Goal: Find contact information: Find contact information

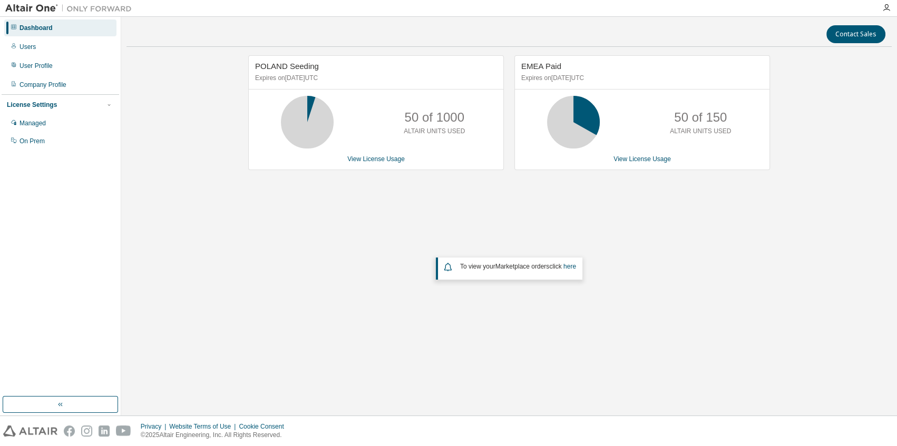
click at [657, 208] on div "POLAND Seeding Expires on [DATE] UTC 50 of 1000 ALTAIR UNITS USED View License …" at bounding box center [508, 200] width 765 height 290
click at [745, 216] on div "POLAND Seeding Expires on [DATE] UTC 50 of 1000 ALTAIR UNITS USED View License …" at bounding box center [508, 200] width 765 height 290
click at [26, 44] on div "Users" at bounding box center [27, 47] width 16 height 8
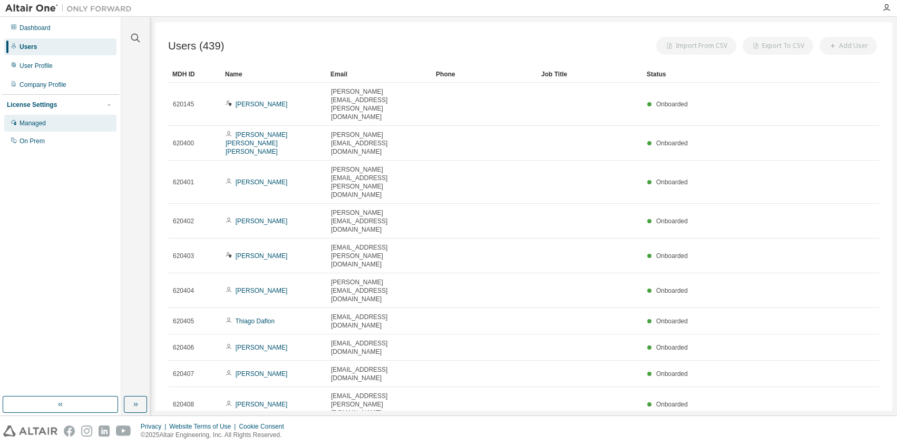
click at [31, 126] on div "Managed" at bounding box center [32, 123] width 26 height 8
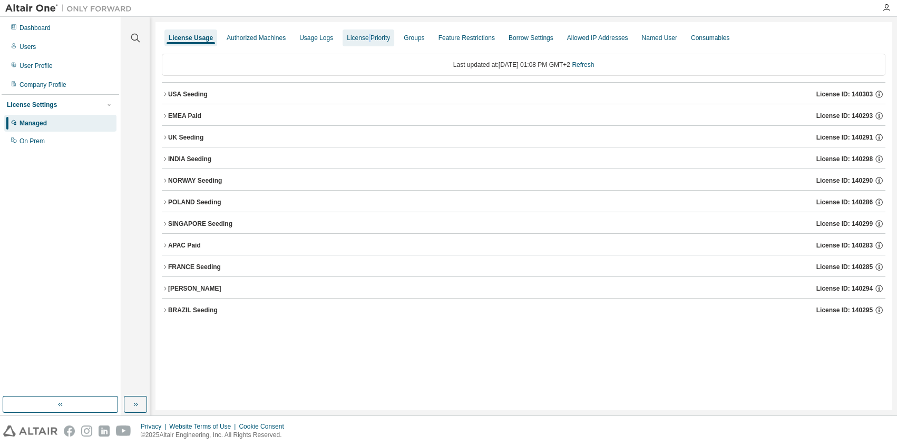
click at [364, 42] on div "License Priority" at bounding box center [369, 38] width 52 height 17
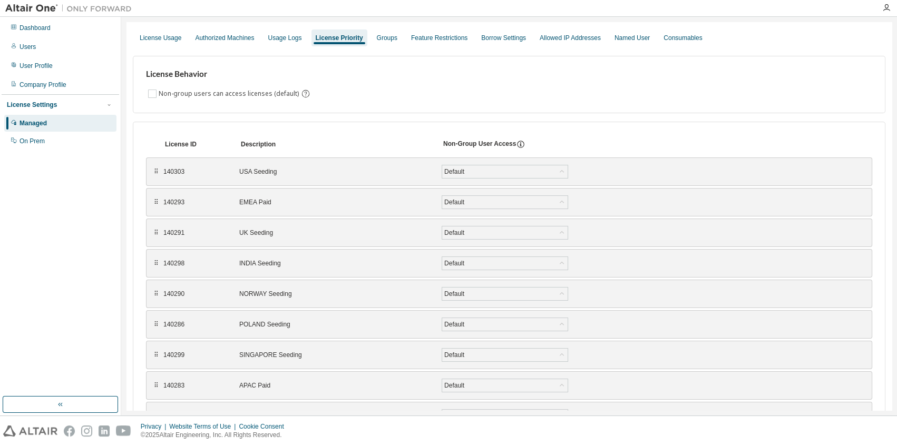
click at [363, 34] on div "License Usage Authorized Machines Usage Logs License Priority Groups Feature Re…" at bounding box center [509, 37] width 752 height 19
click at [382, 42] on div "Groups" at bounding box center [387, 38] width 29 height 17
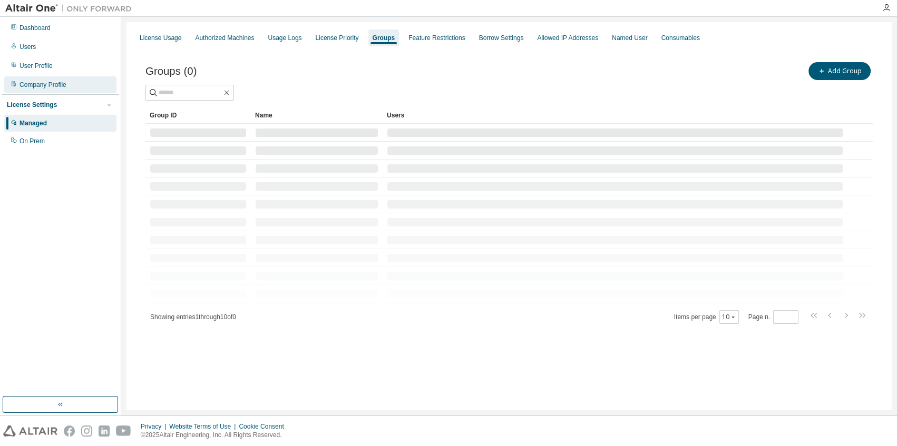
click at [43, 81] on div "Company Profile" at bounding box center [42, 85] width 47 height 8
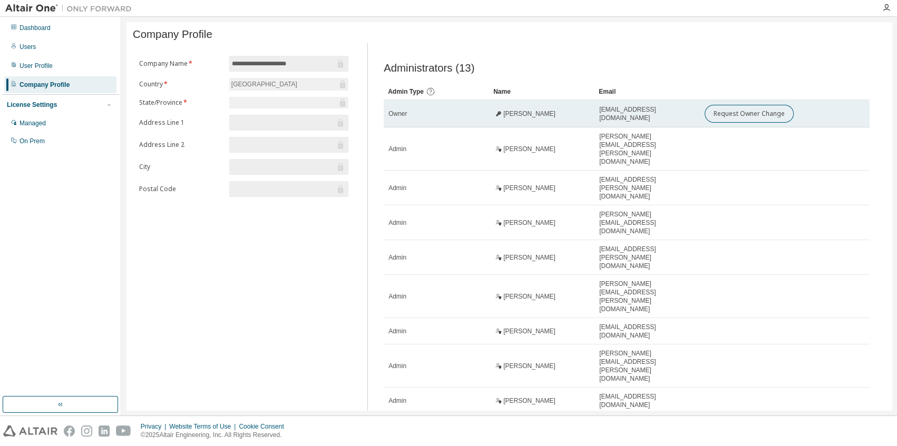
drag, startPoint x: 555, startPoint y: 121, endPoint x: 503, endPoint y: 121, distance: 52.7
click at [503, 118] on div "Satish Kulkarni" at bounding box center [542, 114] width 96 height 8
drag, startPoint x: 689, startPoint y: 117, endPoint x: 599, endPoint y: 119, distance: 90.1
click at [599, 119] on div "satish.kulkarni@technipfmc.com" at bounding box center [647, 113] width 96 height 17
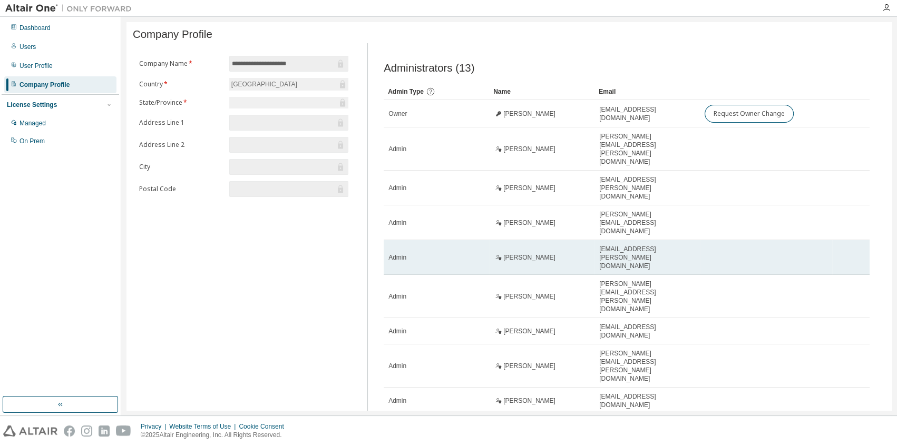
copy span "satish.kulkarni@technipfmc.com"
